Goal: Task Accomplishment & Management: Use online tool/utility

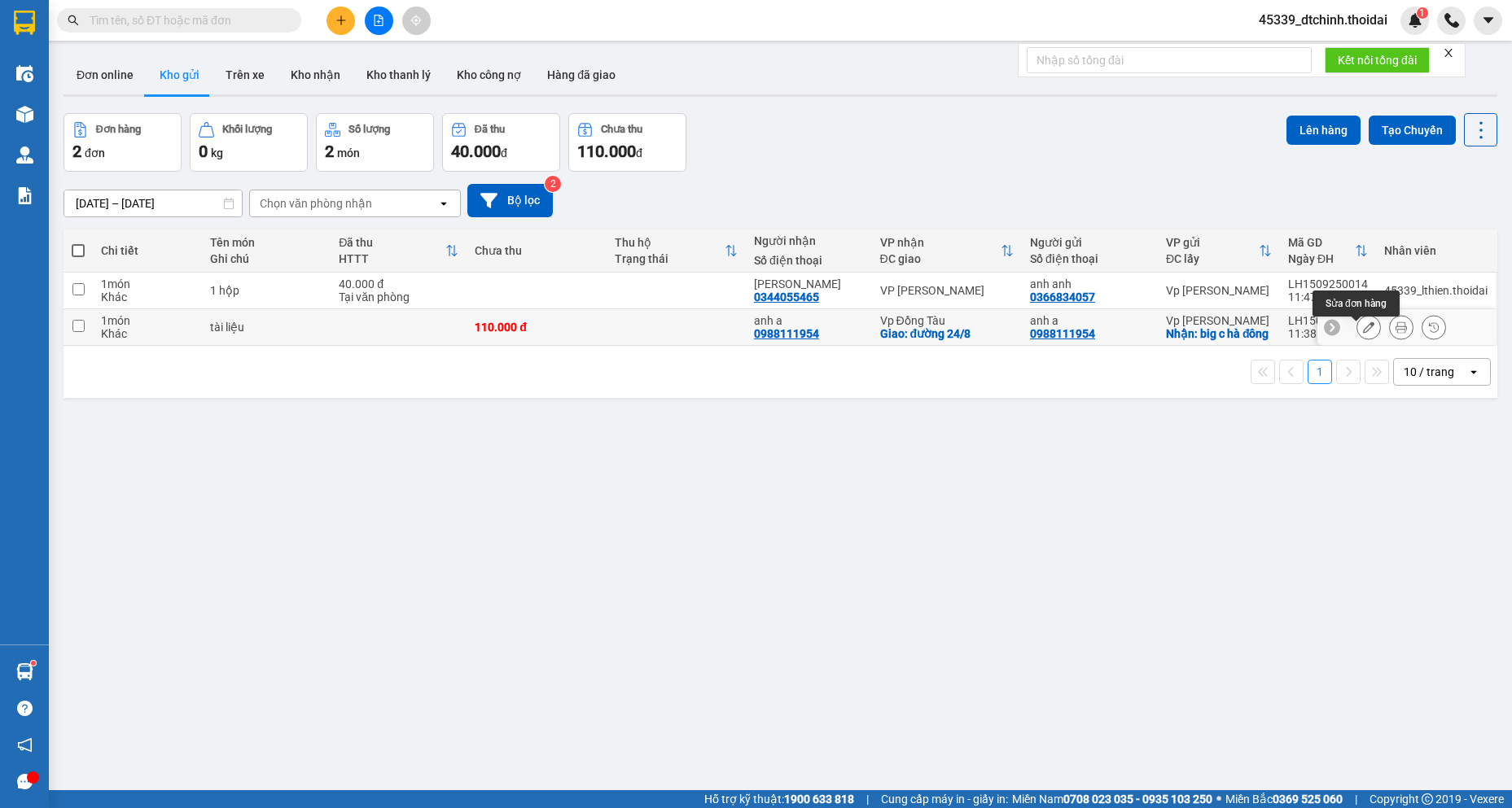
click at [1359, 341] on button at bounding box center [1368, 327] width 23 height 29
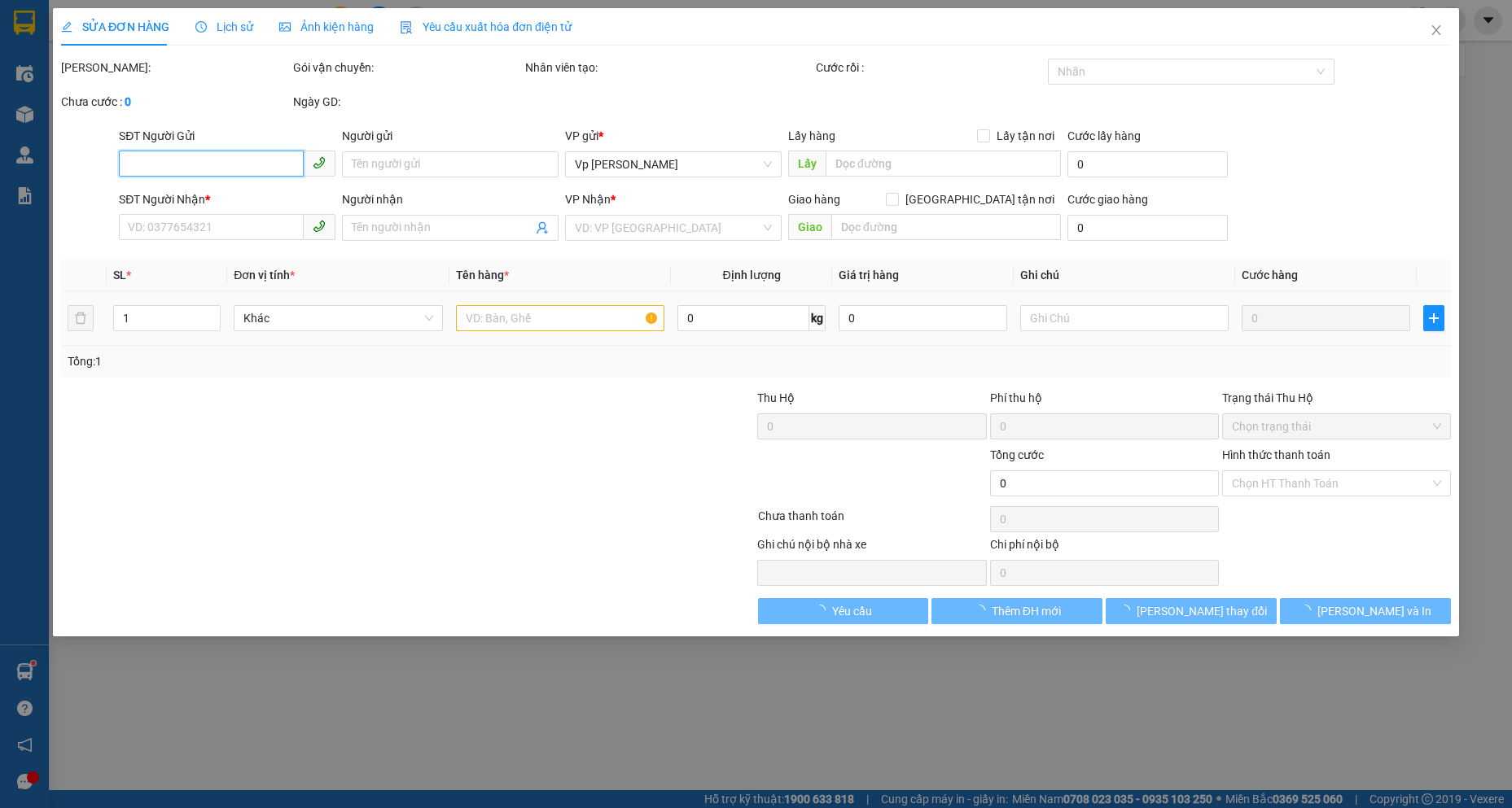
type input "0988111954"
type input "anh a"
checkbox input "true"
type input "big c [GEOGRAPHIC_DATA]"
type input "0988111954"
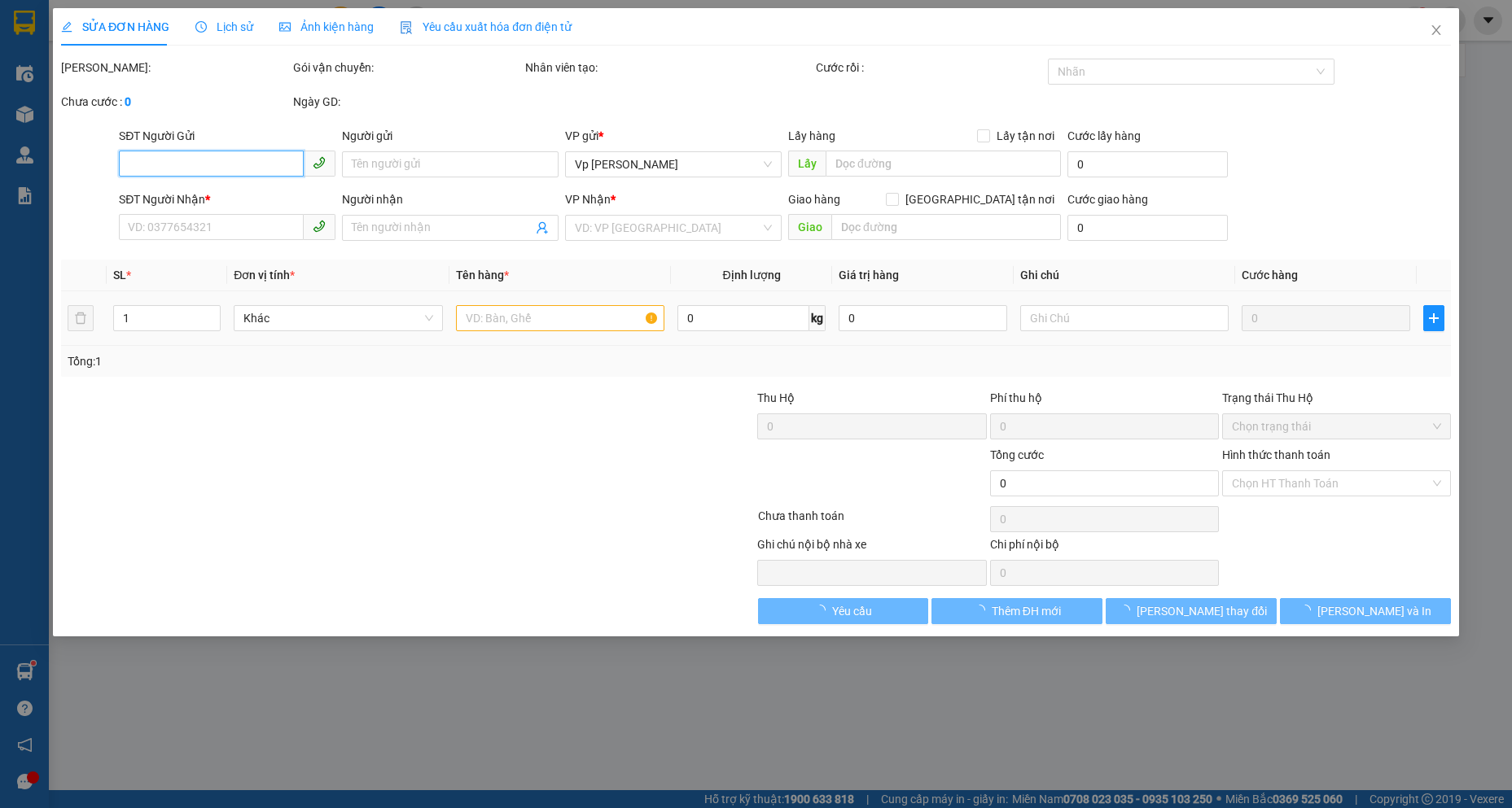
type input "anh a"
checkbox input "true"
type input "đường 24/8"
type input "110.000"
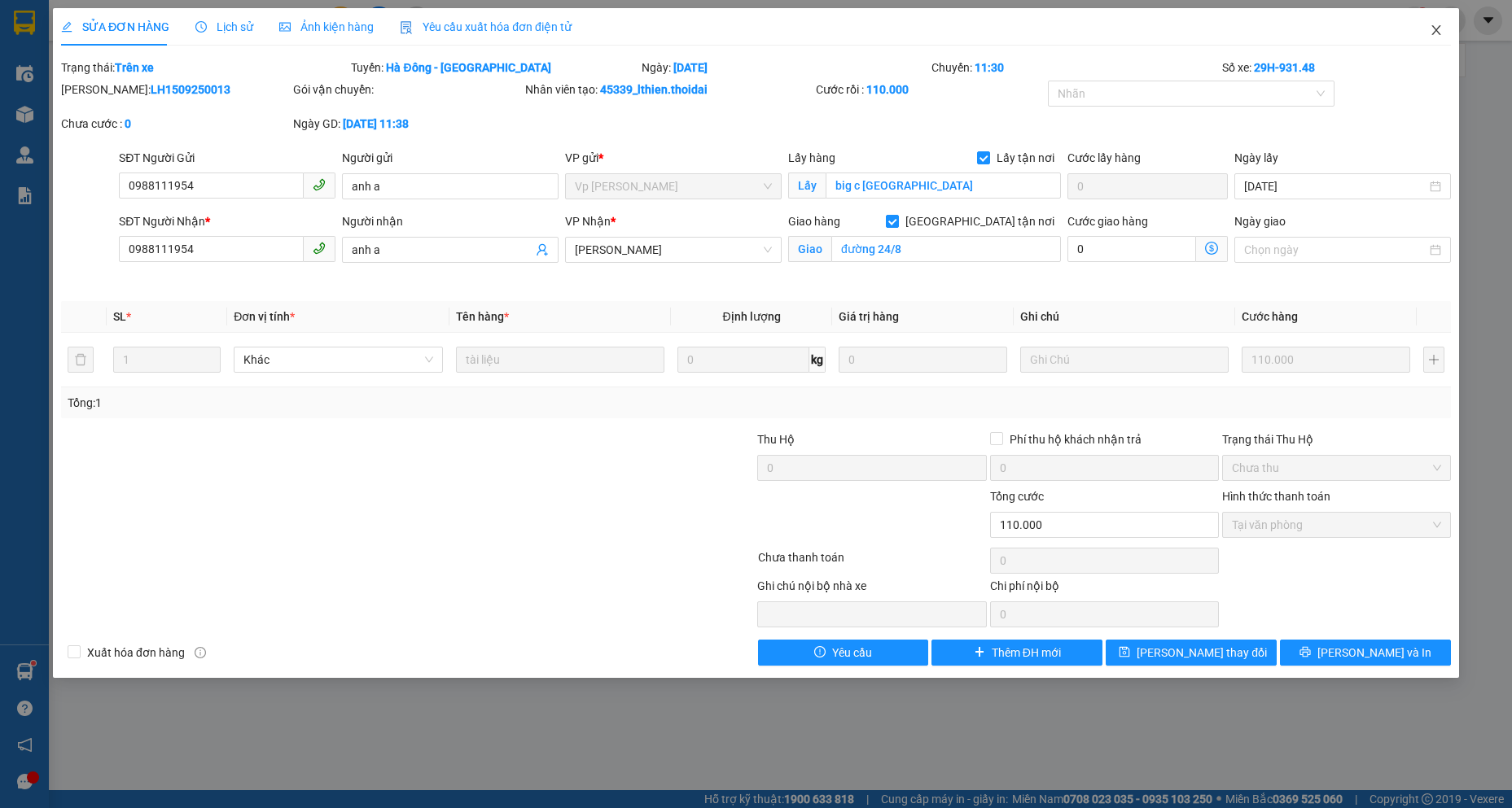
click at [1436, 28] on icon "close" at bounding box center [1436, 30] width 13 height 13
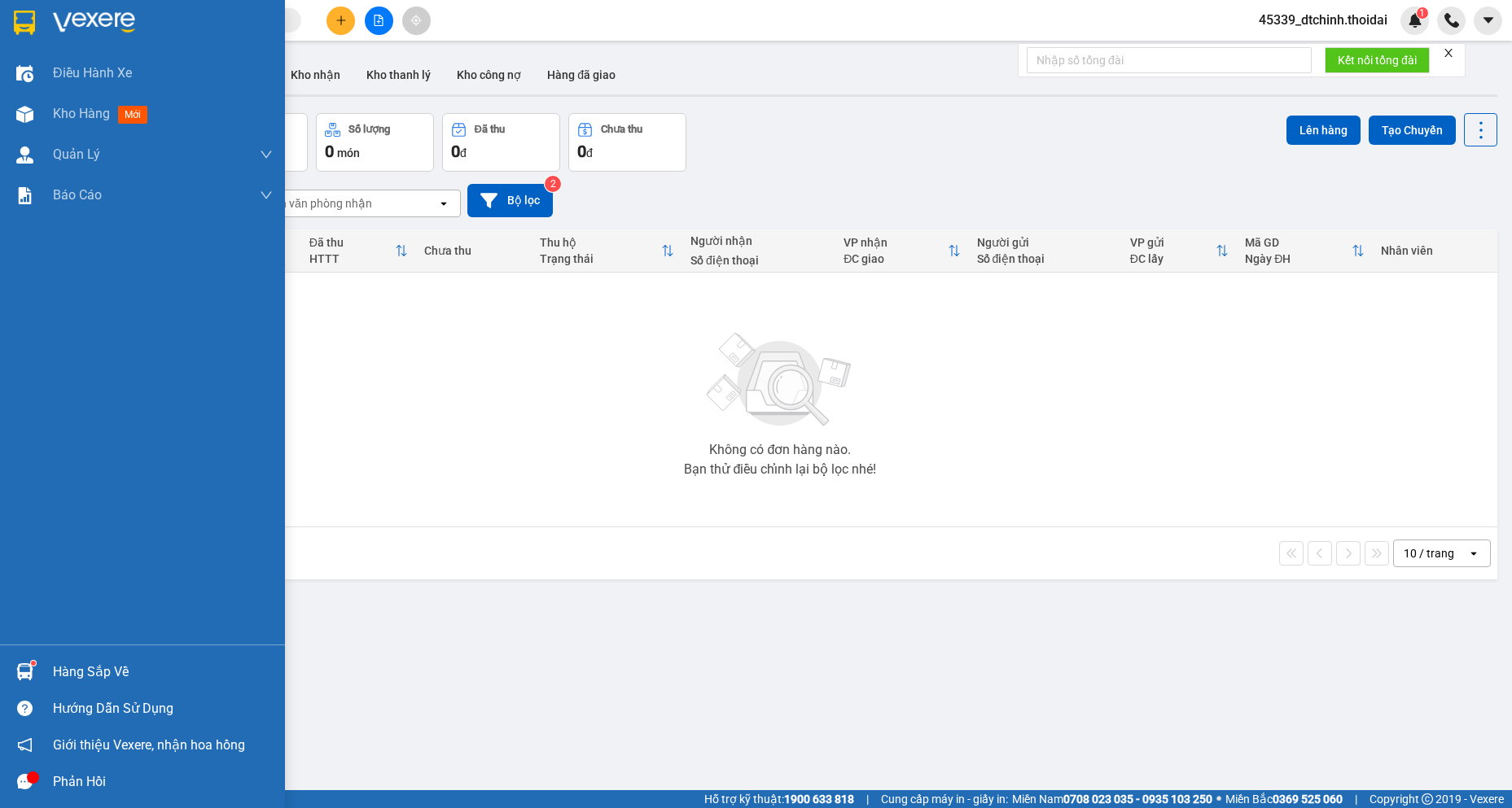
click at [65, 671] on div "Hàng sắp về" at bounding box center [162, 672] width 220 height 25
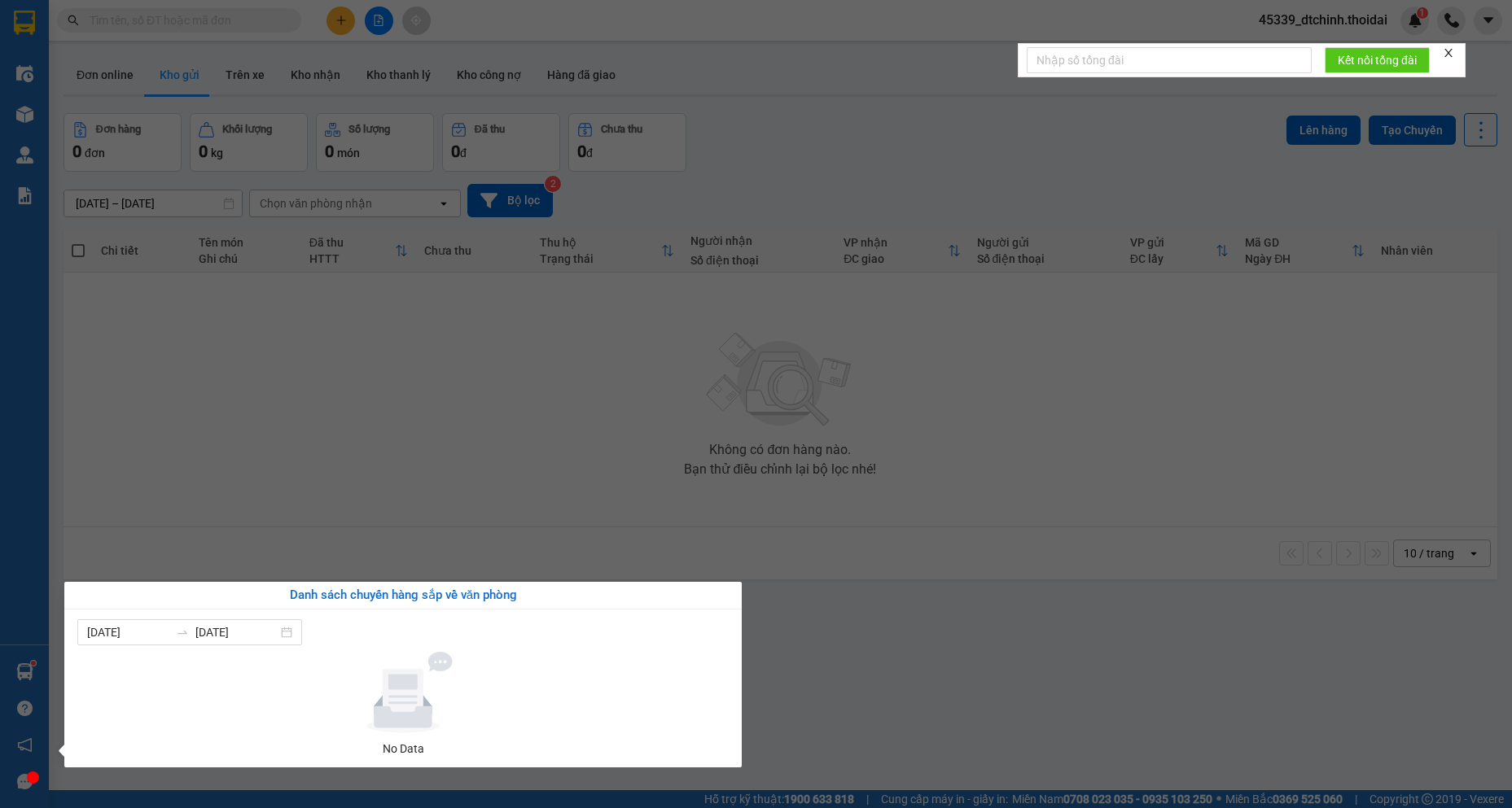
click at [212, 468] on section "Kết quả tìm kiếm ( 0 ) Bộ lọc No Data 45339_dtchinh.thoidai 1 Điều hành xe Kho …" at bounding box center [756, 404] width 1512 height 808
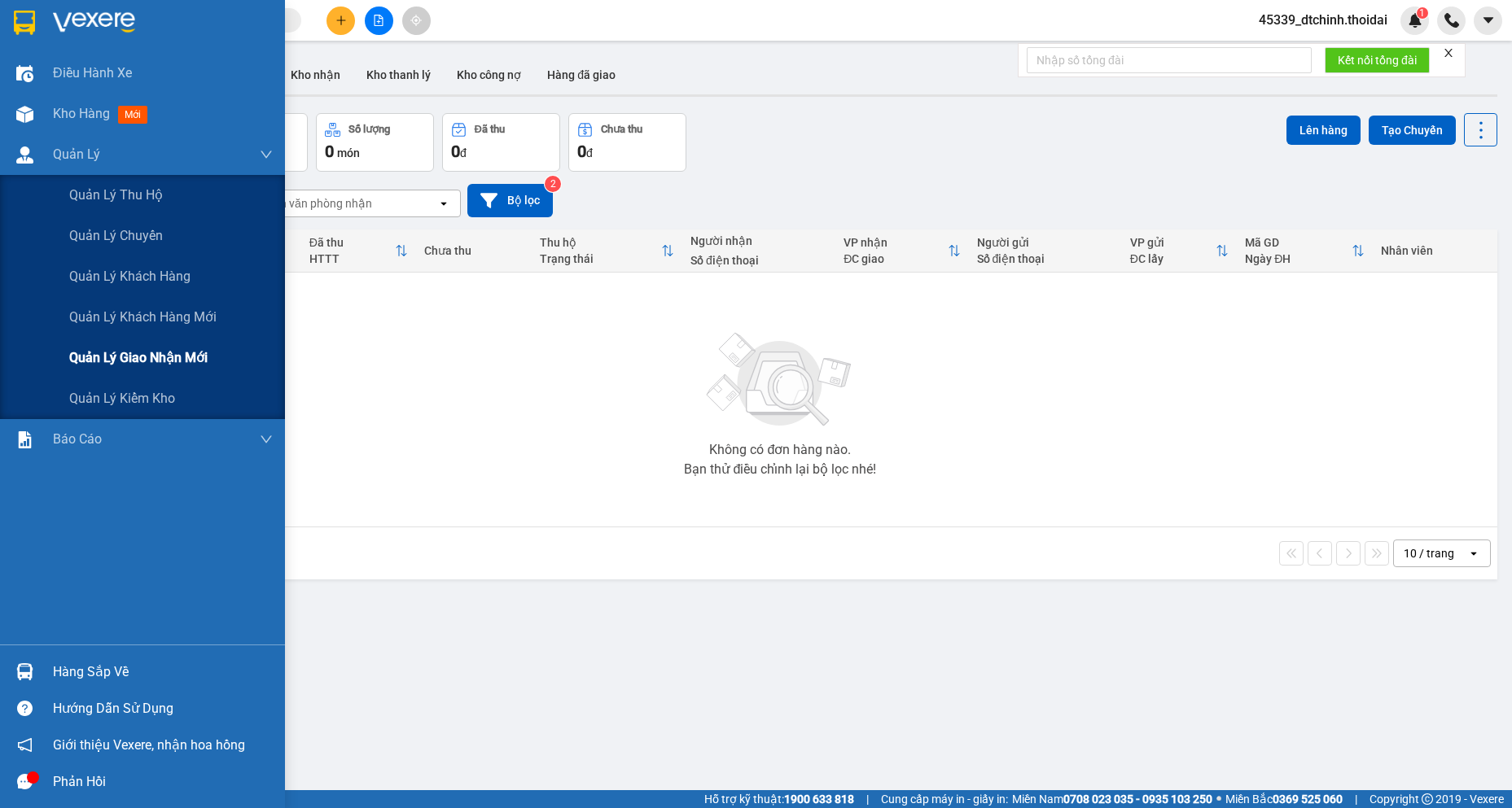
click at [139, 360] on span "Quản lý giao nhận mới" at bounding box center [138, 358] width 138 height 21
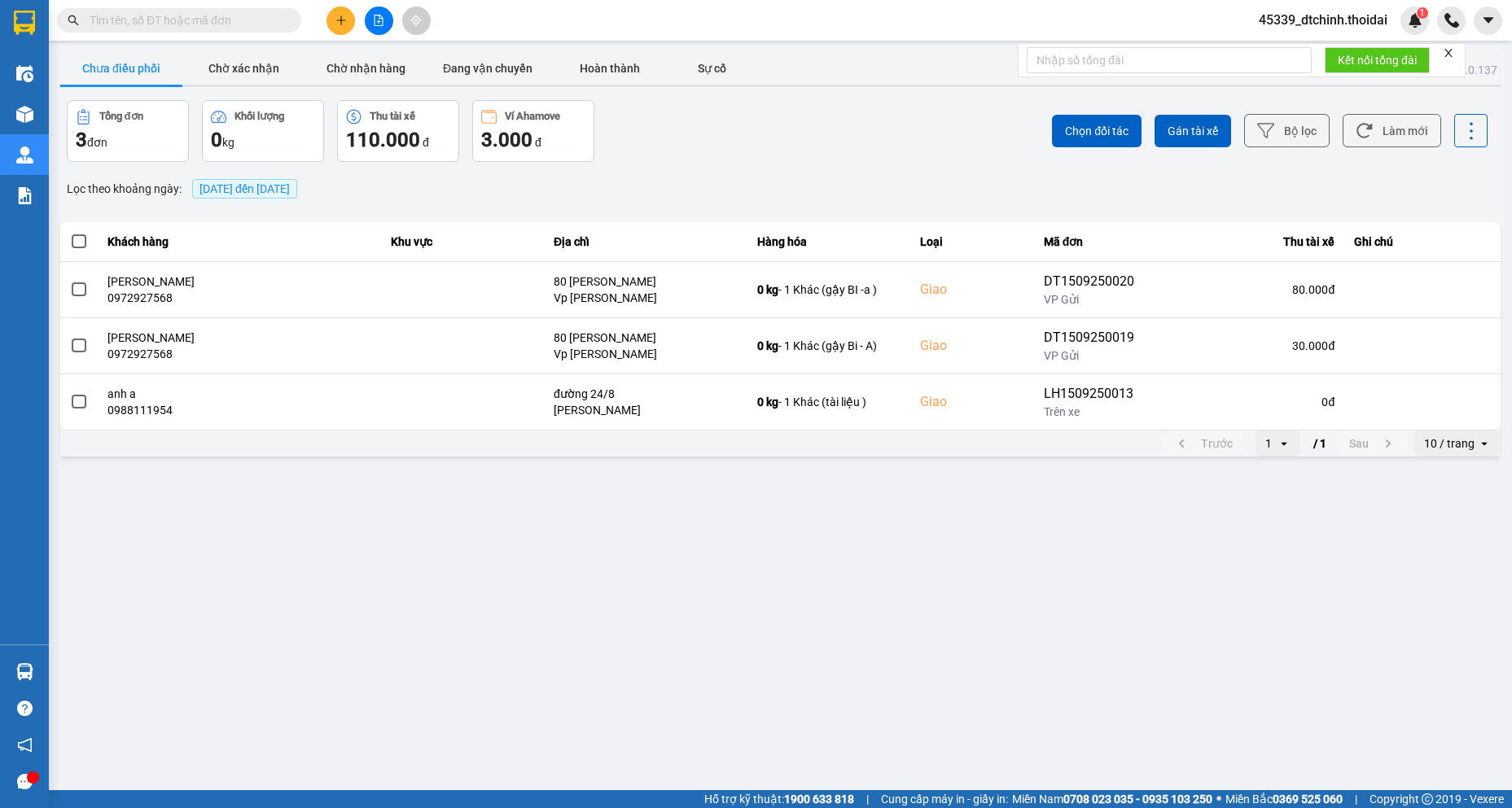
click at [260, 187] on span "[DATE] đến [DATE]" at bounding box center [245, 189] width 90 height 13
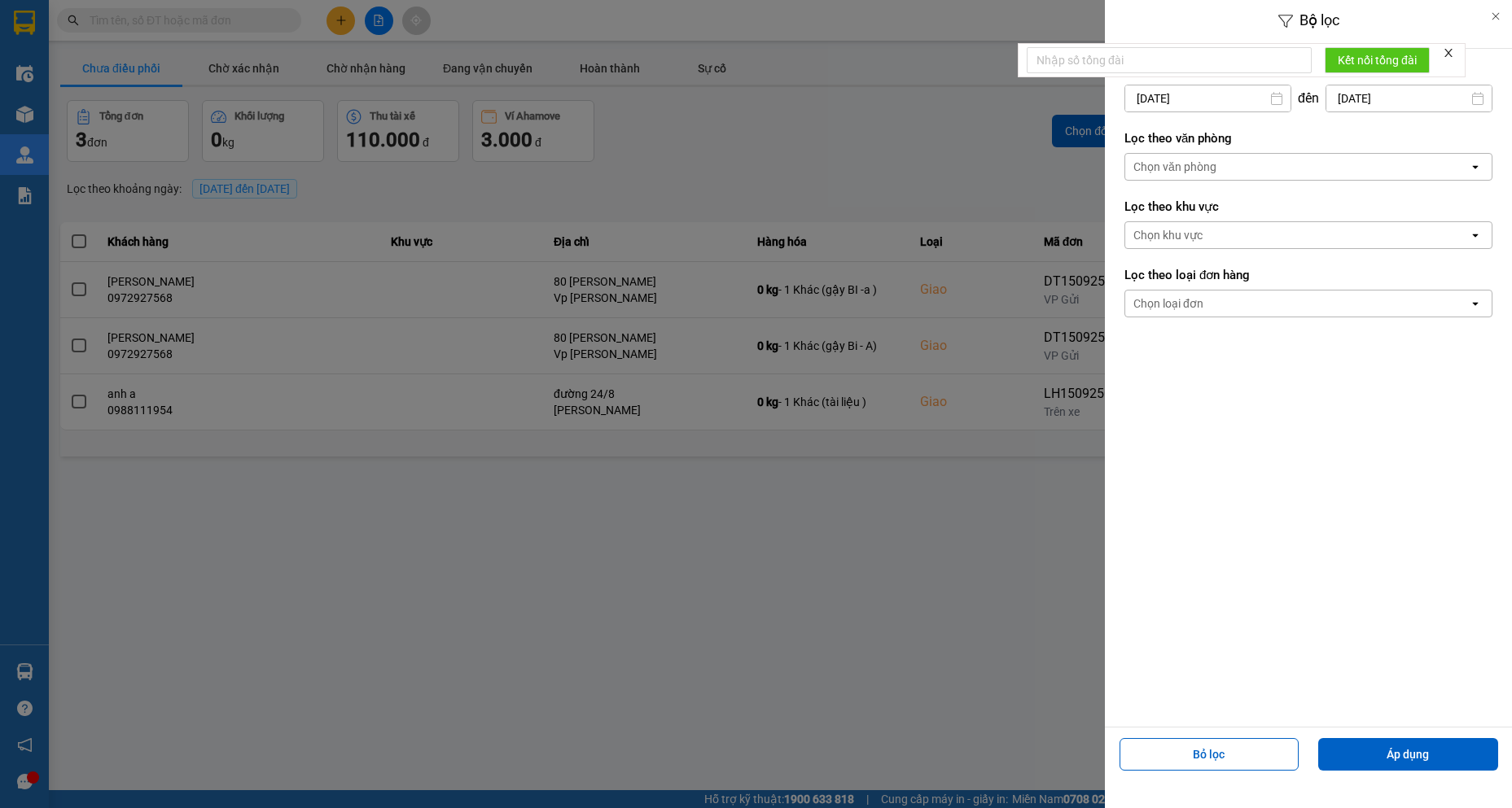
click at [1185, 102] on input "[DATE]" at bounding box center [1207, 99] width 165 height 26
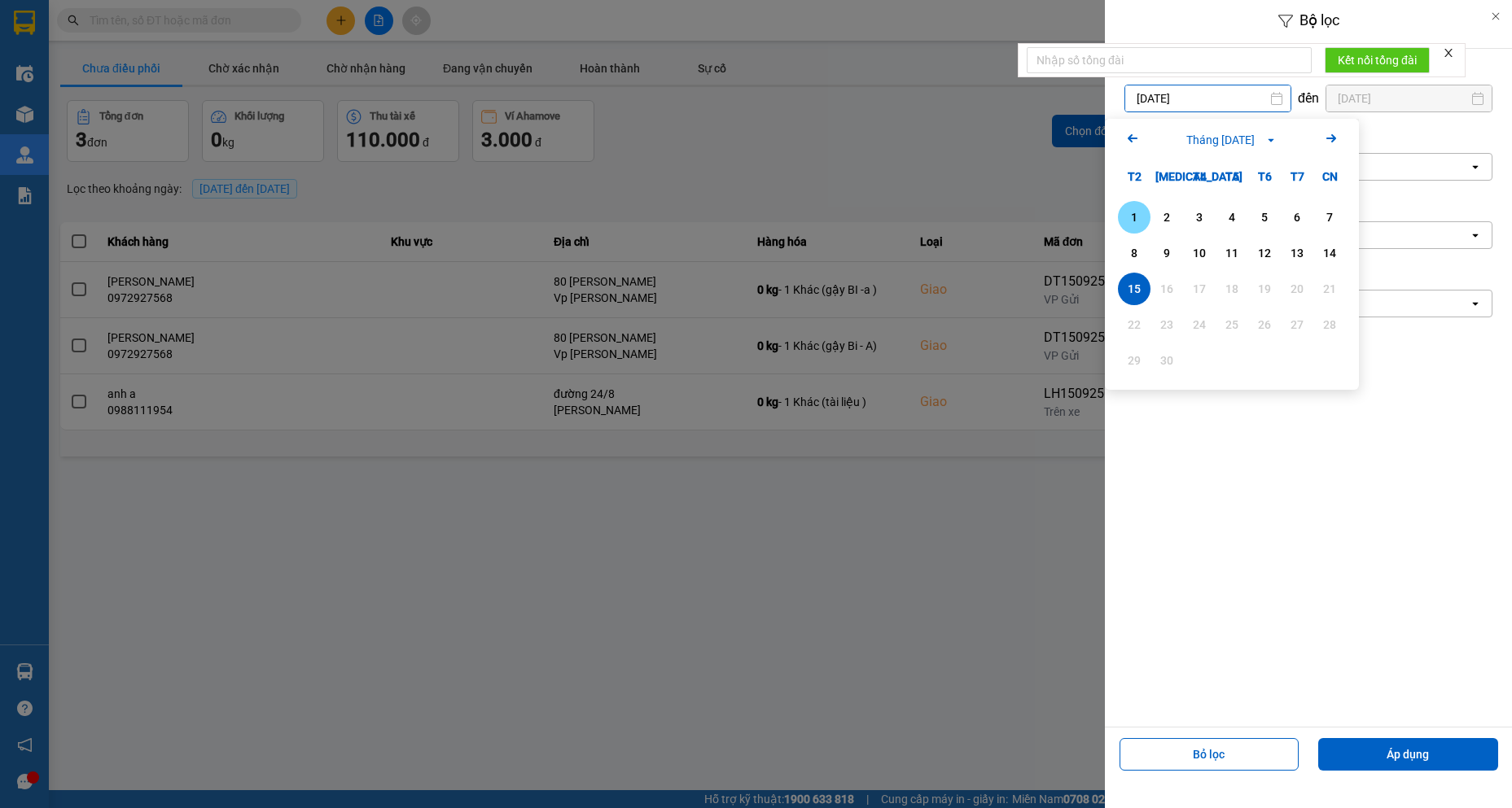
click at [1141, 210] on div "1" at bounding box center [1134, 217] width 23 height 20
type input "[DATE]"
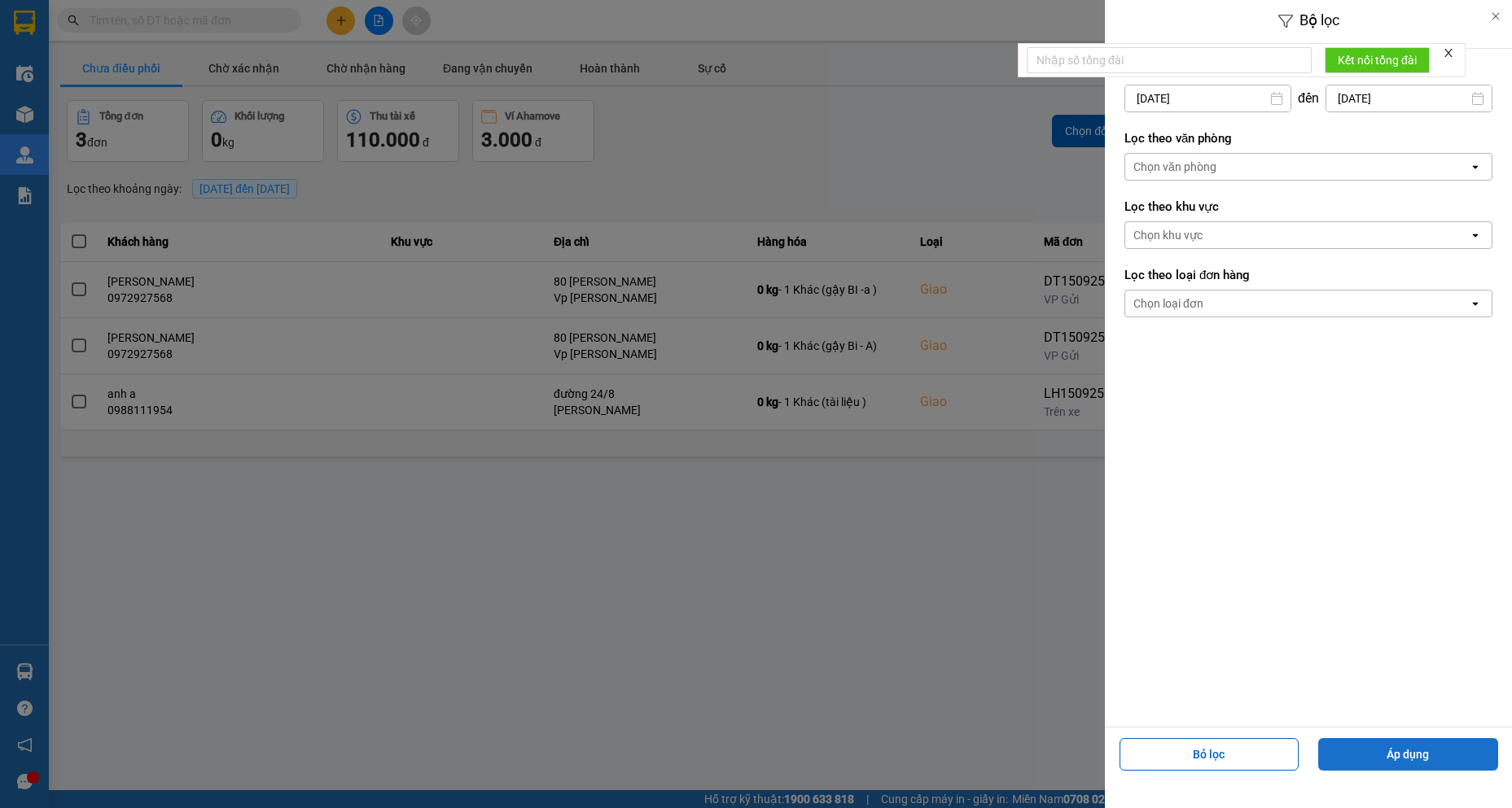
click at [1414, 753] on button "Áp dụng" at bounding box center [1408, 755] width 180 height 33
